Goal: Task Accomplishment & Management: Complete application form

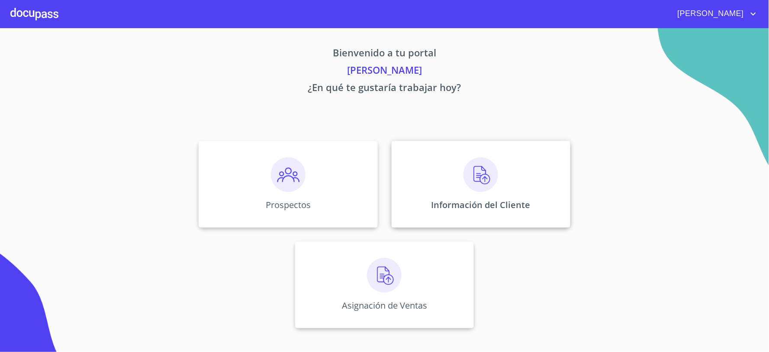
click at [477, 179] on img at bounding box center [481, 174] width 35 height 35
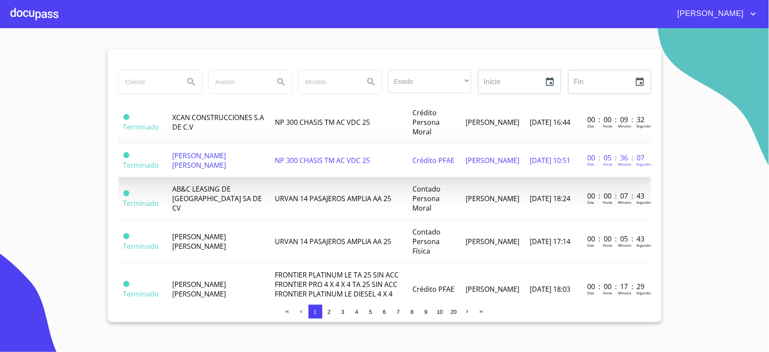
scroll to position [735, 0]
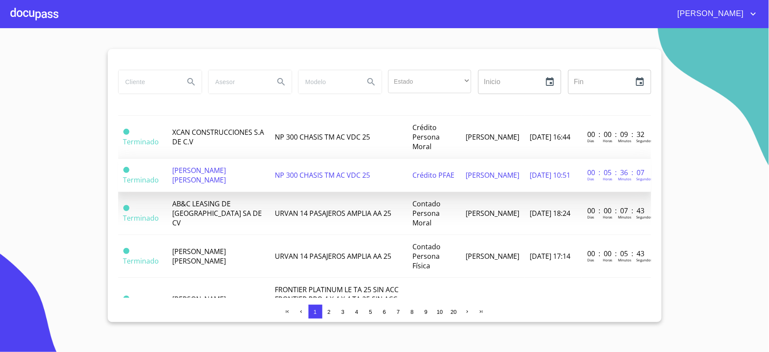
click at [226, 165] on span "[PERSON_NAME] [PERSON_NAME]" at bounding box center [200, 174] width 54 height 19
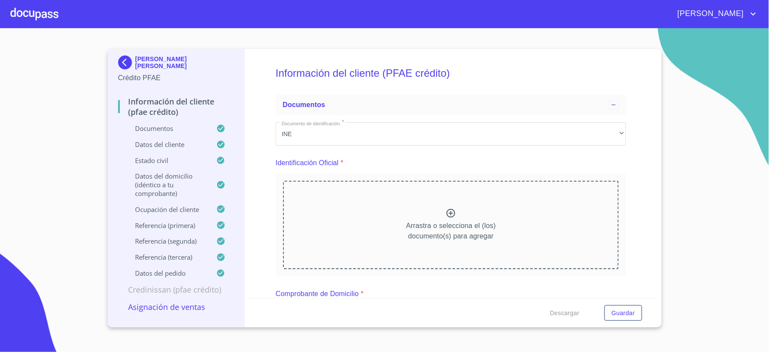
click at [634, 187] on div "Información del cliente (PFAE crédito) Documentos Documento de identificación. …" at bounding box center [451, 173] width 413 height 249
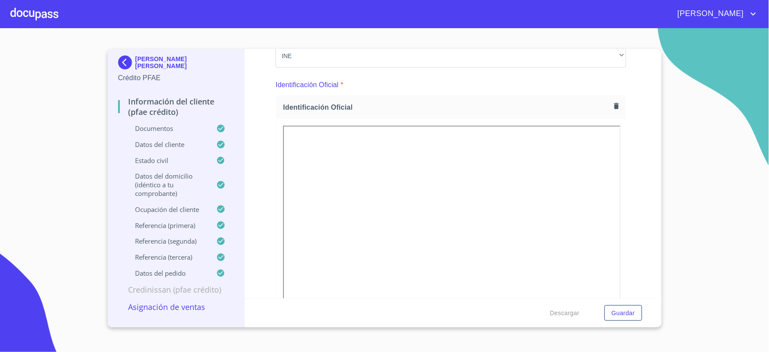
scroll to position [48, 0]
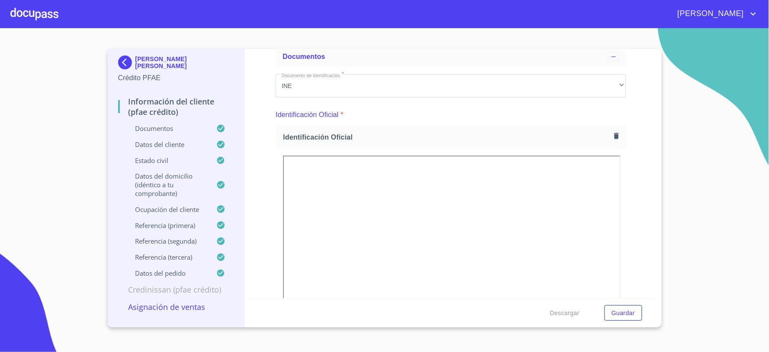
click at [630, 162] on div "Información del cliente (PFAE crédito) Documentos Documento de identificación. …" at bounding box center [451, 173] width 413 height 249
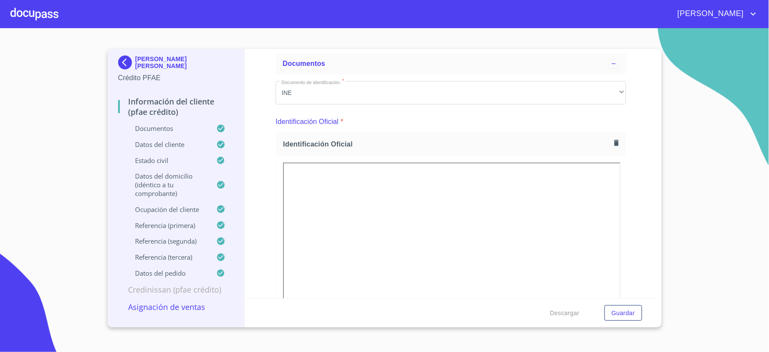
scroll to position [96, 0]
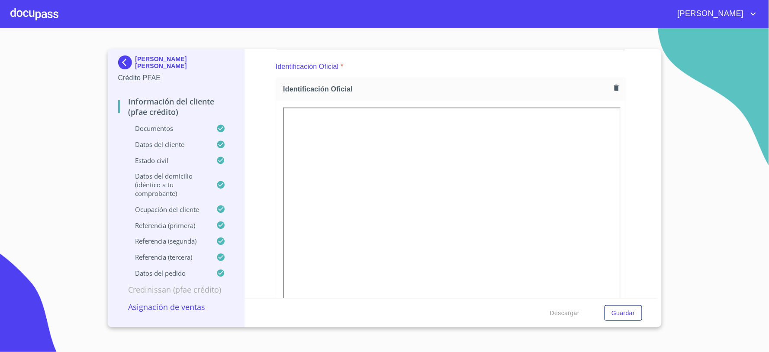
click at [629, 215] on div "Información del cliente (PFAE crédito) Documentos Documento de identificación. …" at bounding box center [451, 173] width 413 height 249
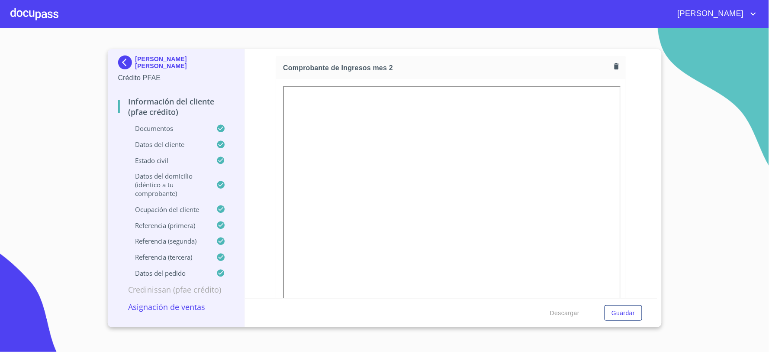
click at [631, 122] on div "Información del cliente (PFAE crédito) Documentos Documento de identificación. …" at bounding box center [451, 173] width 413 height 249
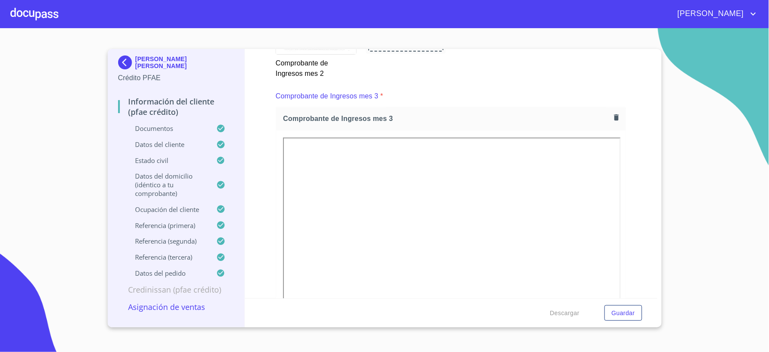
scroll to position [1683, 0]
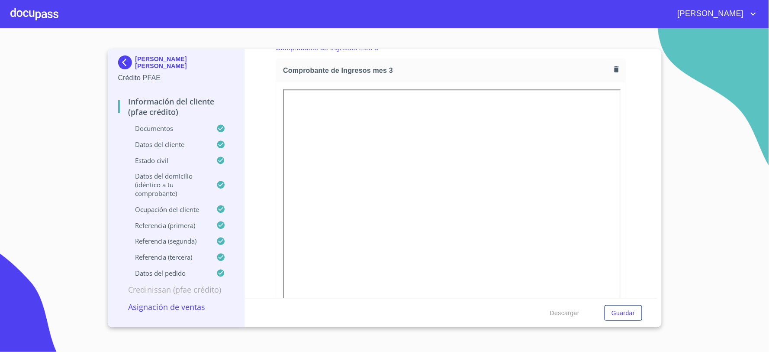
click at [627, 157] on div "Información del cliente (PFAE crédito) Documentos Documento de identificación. …" at bounding box center [451, 173] width 413 height 249
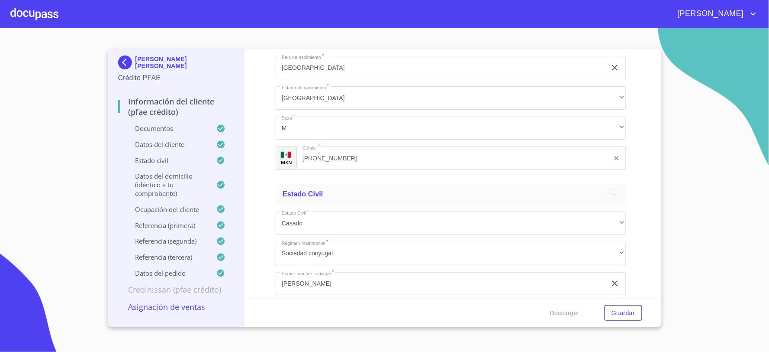
scroll to position [3127, 0]
click at [642, 244] on div "Información del cliente (PFAE crédito) Documentos Documento de identificación. …" at bounding box center [451, 173] width 413 height 249
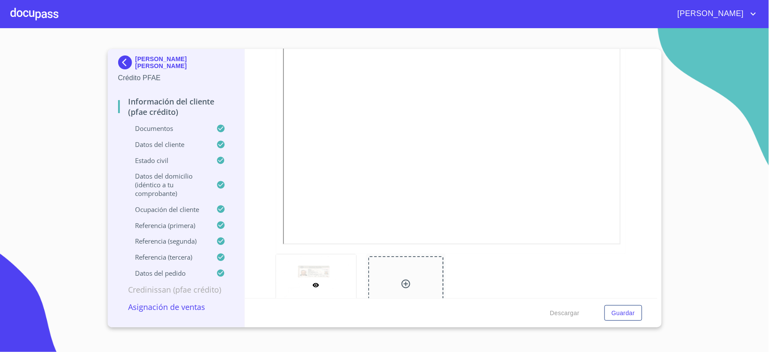
scroll to position [0, 0]
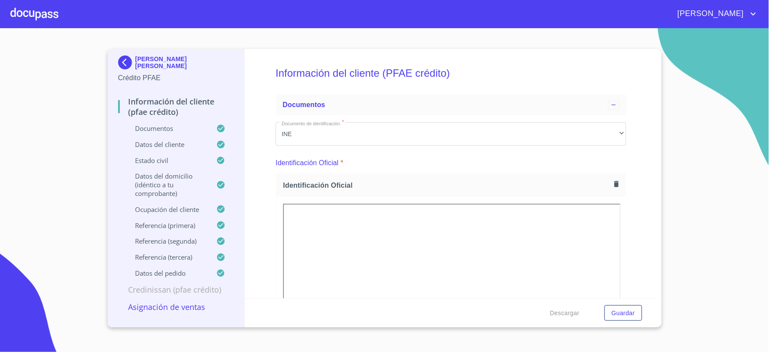
click at [733, 16] on span "[PERSON_NAME]" at bounding box center [709, 14] width 77 height 14
click at [742, 20] on li "Salir" at bounding box center [745, 18] width 28 height 16
